Goal: Task Accomplishment & Management: Use online tool/utility

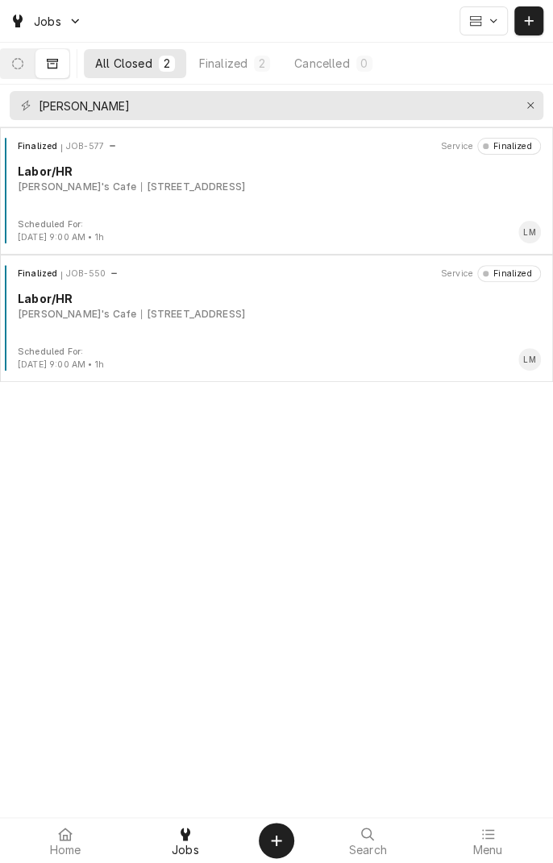
click at [66, 849] on span "Home" at bounding box center [65, 850] width 31 height 13
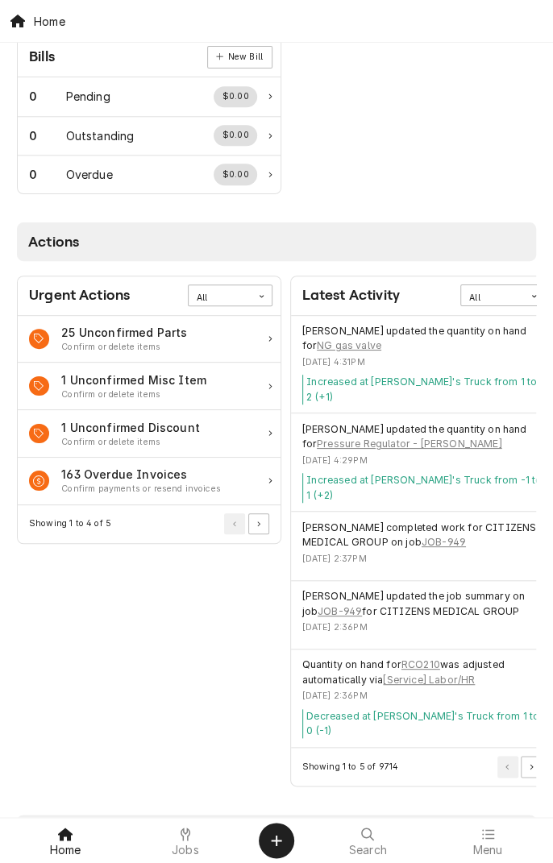
scroll to position [720, 0]
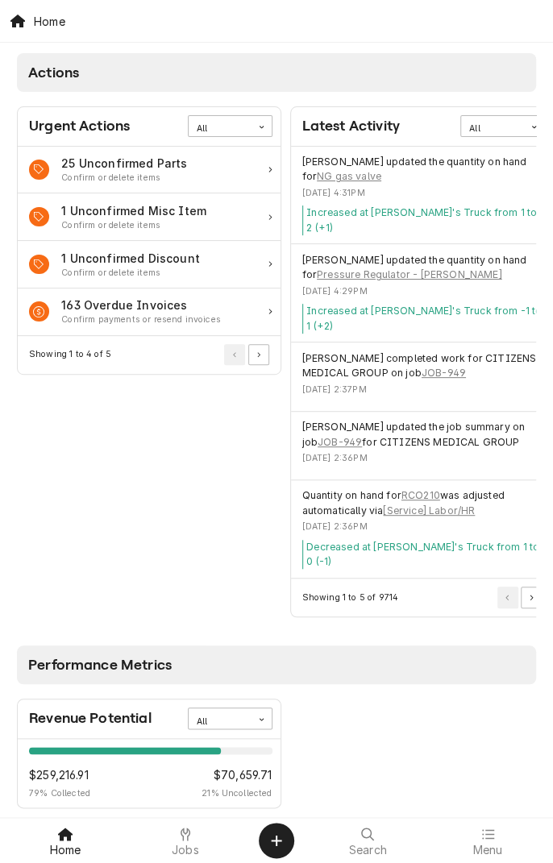
click at [489, 844] on span "Menu" at bounding box center [487, 850] width 30 height 13
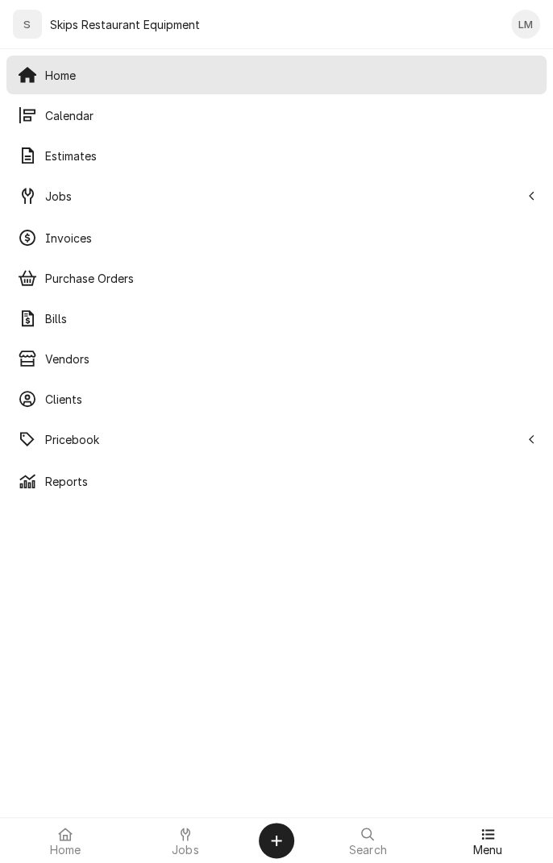
click at [63, 446] on span "Pricebook" at bounding box center [282, 439] width 475 height 17
click at [112, 517] on span "Parts & Materials" at bounding box center [290, 520] width 490 height 17
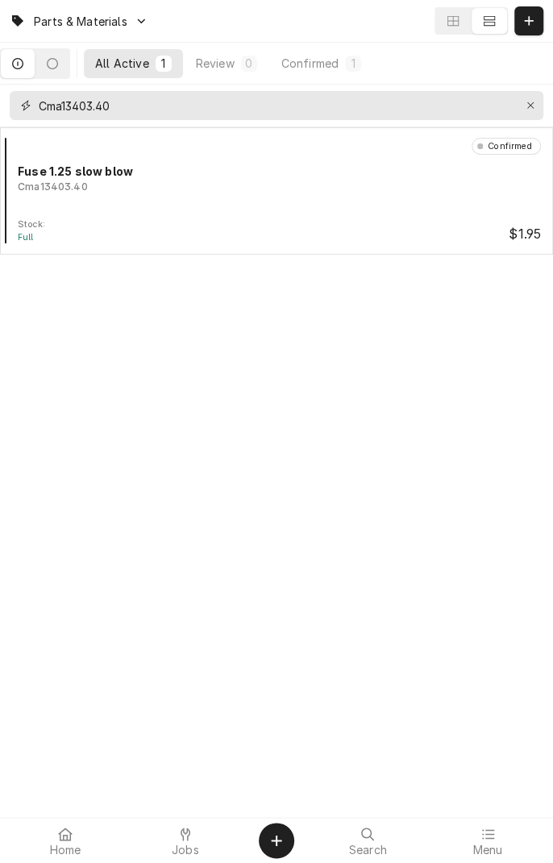
click at [248, 109] on input "Cma13403.40" at bounding box center [276, 105] width 474 height 29
type input "C"
type input "264875"
click at [529, 114] on button "Erase input" at bounding box center [530, 106] width 26 height 26
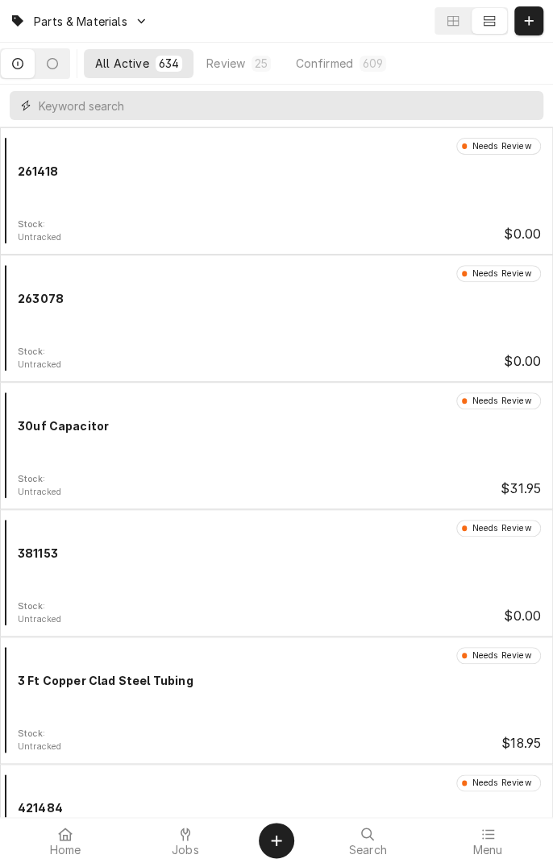
click at [221, 111] on input "Dynamic Content Wrapper" at bounding box center [287, 105] width 496 height 29
click at [32, 73] on button "Dynamic Content Wrapper" at bounding box center [18, 63] width 34 height 29
click at [195, 833] on div "Jobs" at bounding box center [186, 840] width 112 height 32
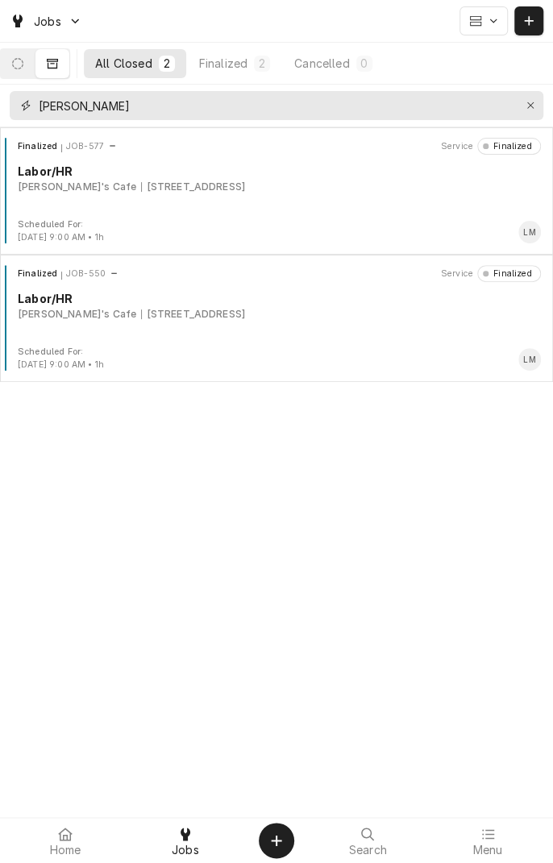
click at [517, 114] on button "Erase input" at bounding box center [530, 106] width 26 height 26
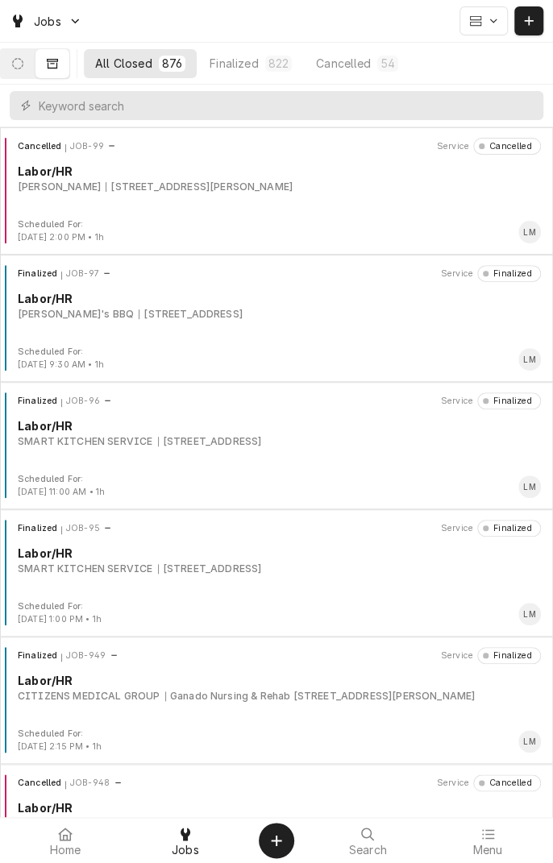
click at [23, 64] on icon "Dynamic Content Wrapper" at bounding box center [17, 63] width 11 height 11
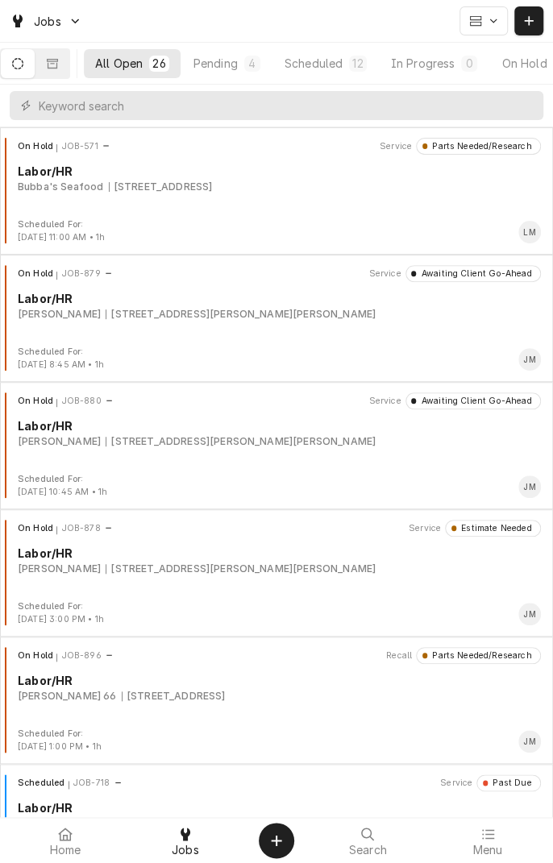
click at [341, 71] on div "Scheduled" at bounding box center [313, 63] width 58 height 17
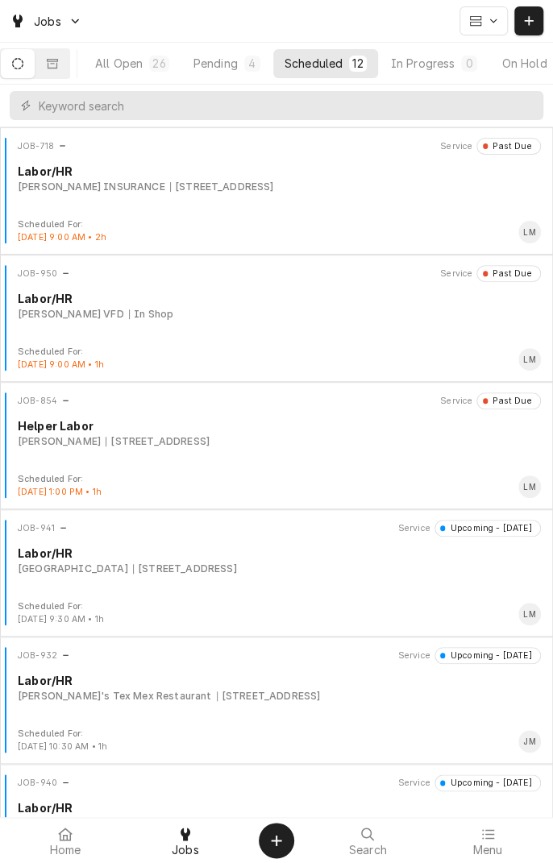
click at [224, 575] on div "JOB-941 Service Upcoming - Today Labor/HR Flatonia Healthcare Center 624 N Conv…" at bounding box center [276, 560] width 540 height 81
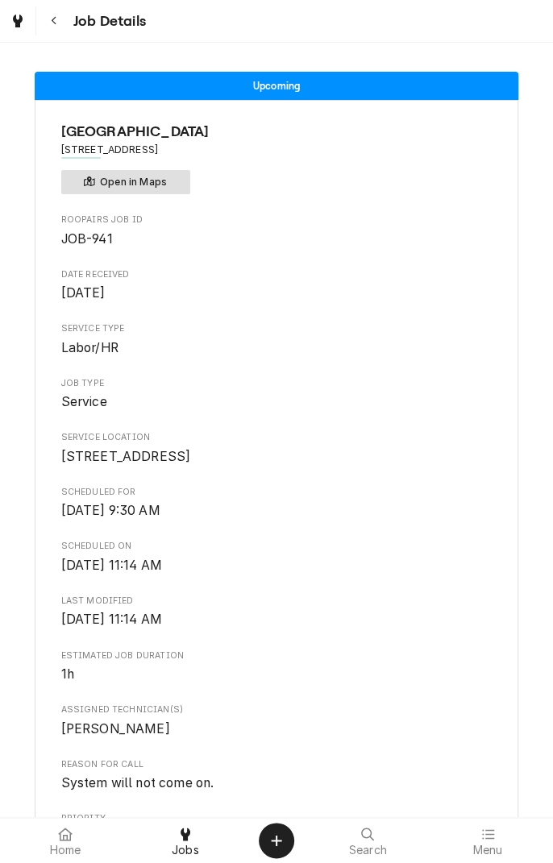
click at [133, 192] on button "Open in Maps" at bounding box center [125, 182] width 129 height 24
